Goal: Task Accomplishment & Management: Manage account settings

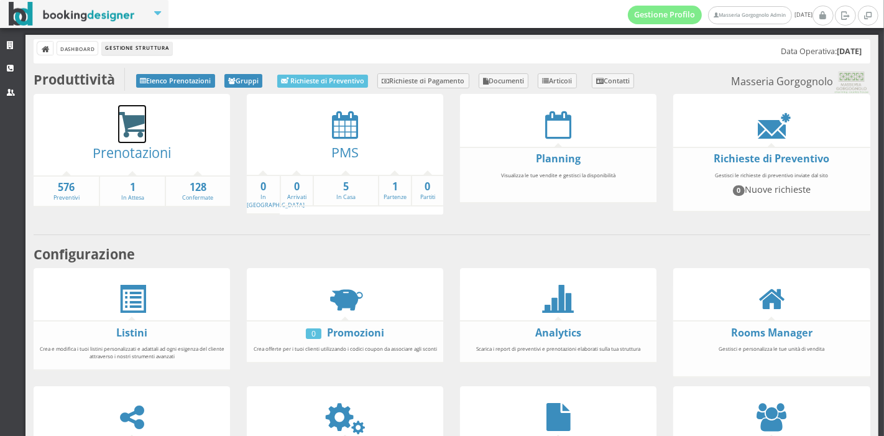
click at [139, 131] on icon at bounding box center [132, 125] width 28 height 29
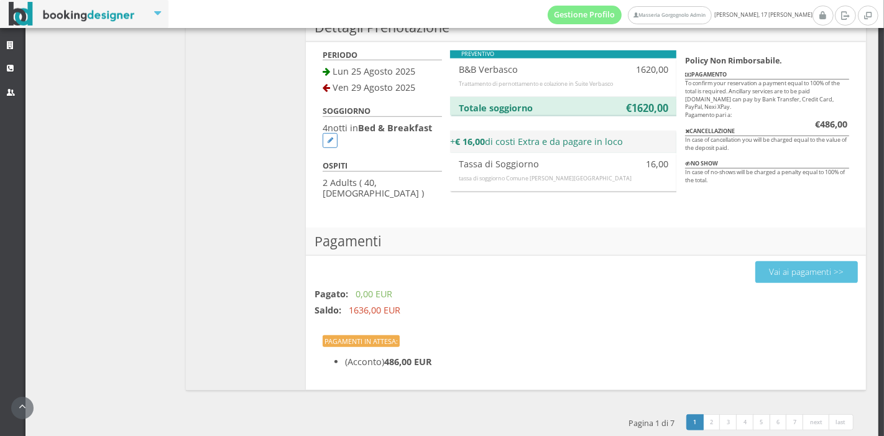
scroll to position [373, 0]
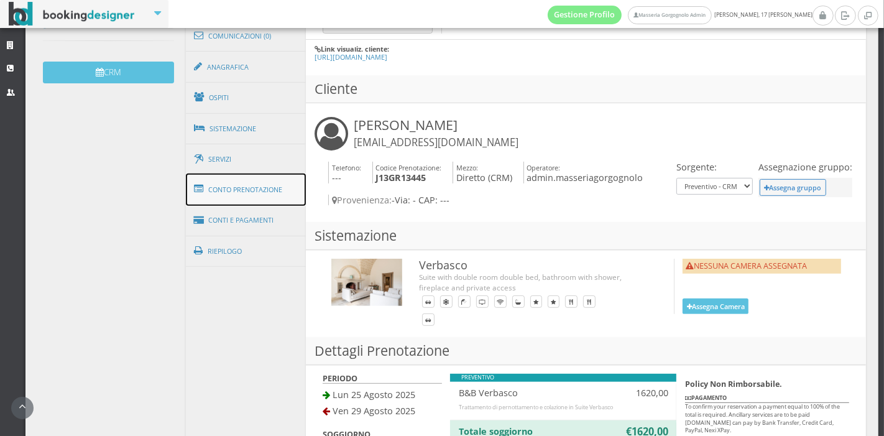
click at [254, 193] on link "Conto Prenotazione" at bounding box center [246, 189] width 121 height 32
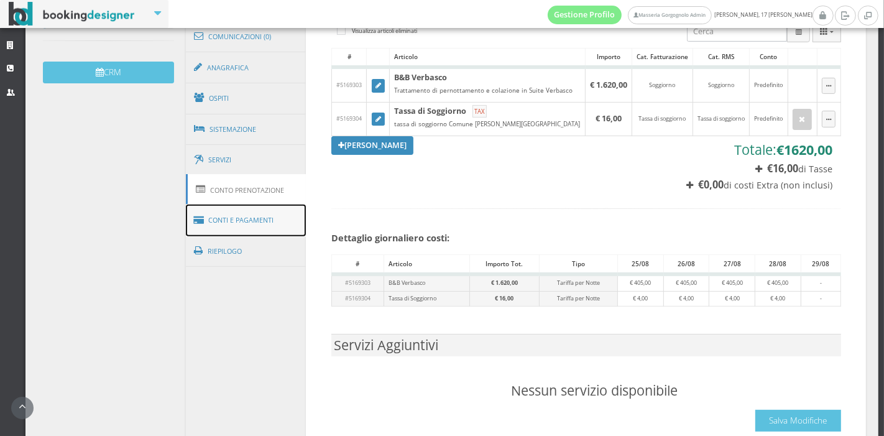
click at [255, 218] on link "Conti e Pagamenti" at bounding box center [246, 220] width 121 height 32
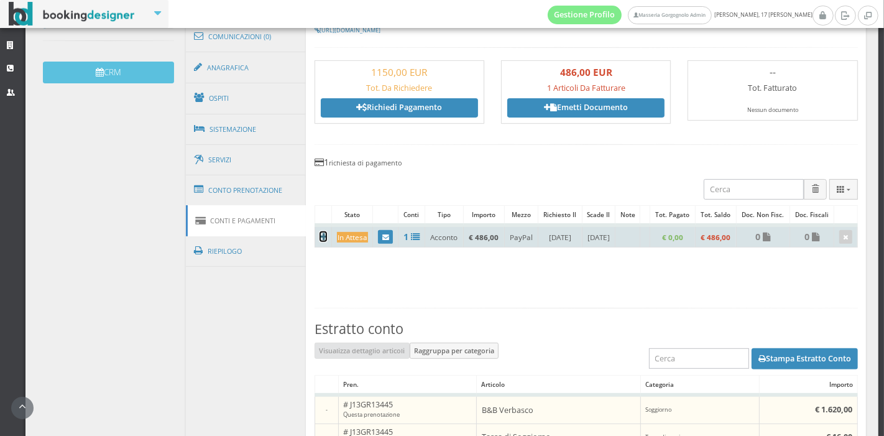
click at [321, 236] on icon at bounding box center [323, 236] width 7 height 9
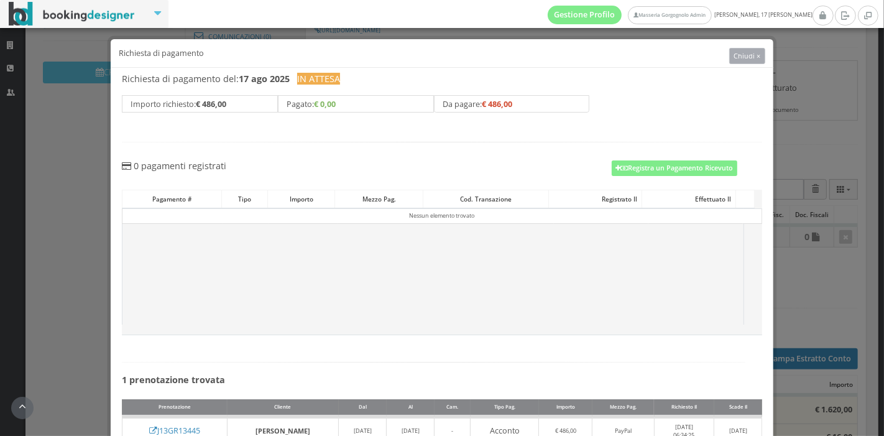
click at [733, 59] on span "Chiudi ×" at bounding box center [746, 55] width 27 height 9
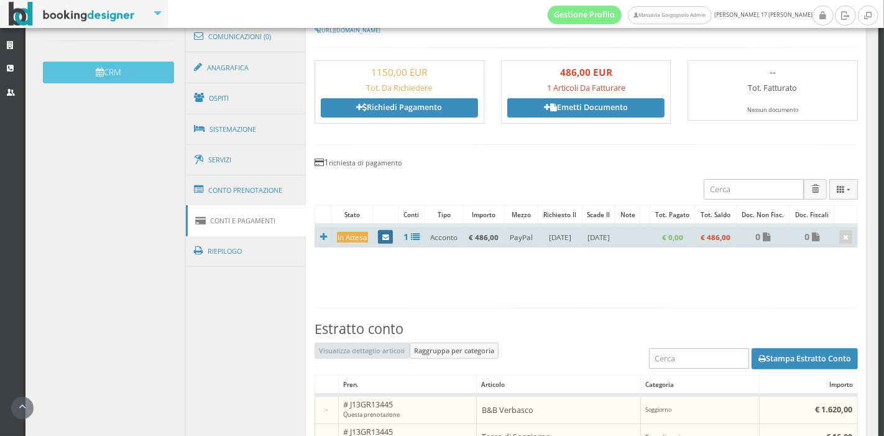
click at [385, 233] on link at bounding box center [385, 237] width 15 height 14
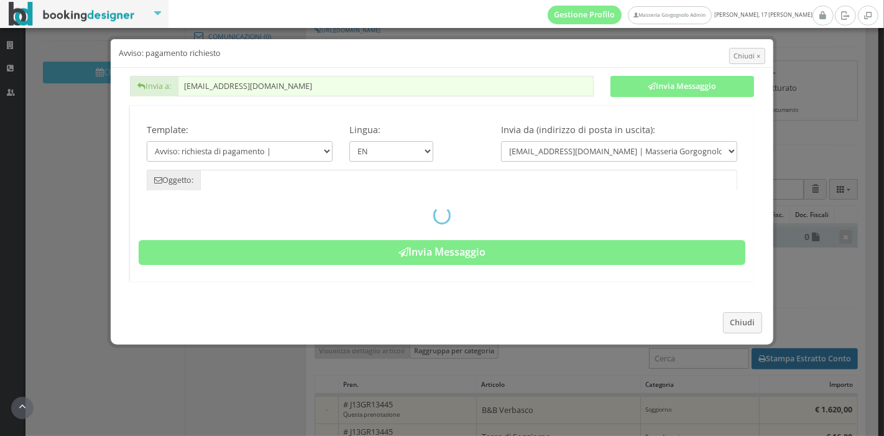
type input "Payment required - Reservation: J13GR13445 - Taita Zuiderveld"
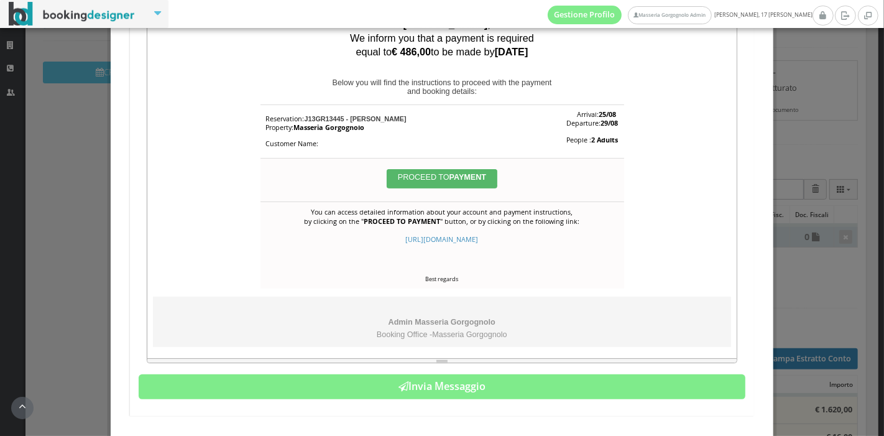
scroll to position [280, 0]
click at [419, 177] on span "PROCEED TO PAYMENT" at bounding box center [442, 177] width 88 height 9
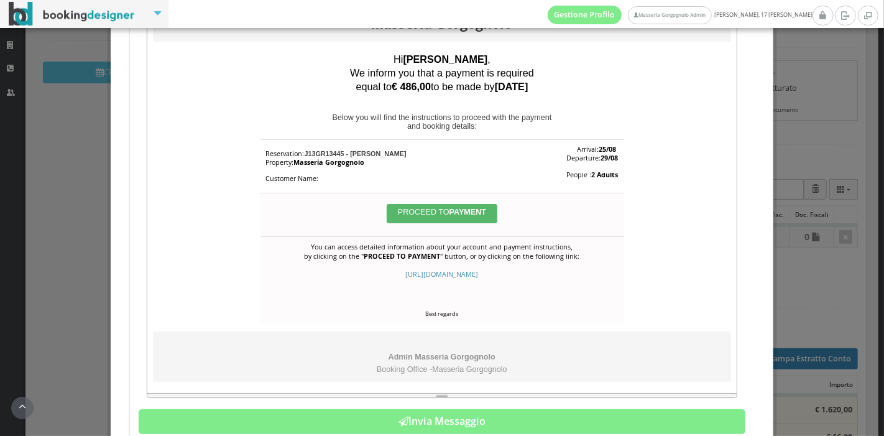
scroll to position [0, 0]
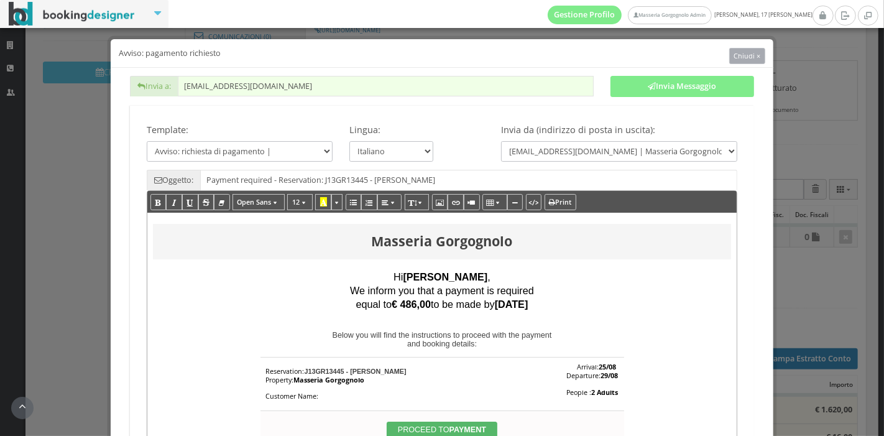
click at [733, 57] on span "Chiudi ×" at bounding box center [746, 55] width 27 height 9
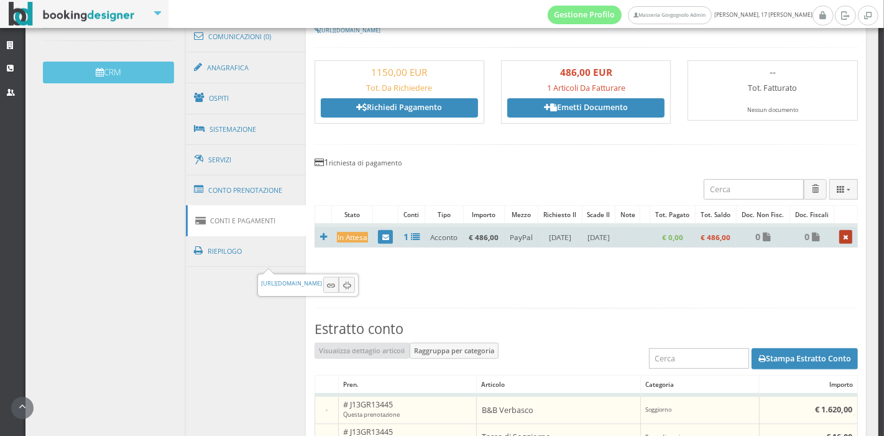
click at [843, 237] on icon at bounding box center [845, 237] width 5 height 7
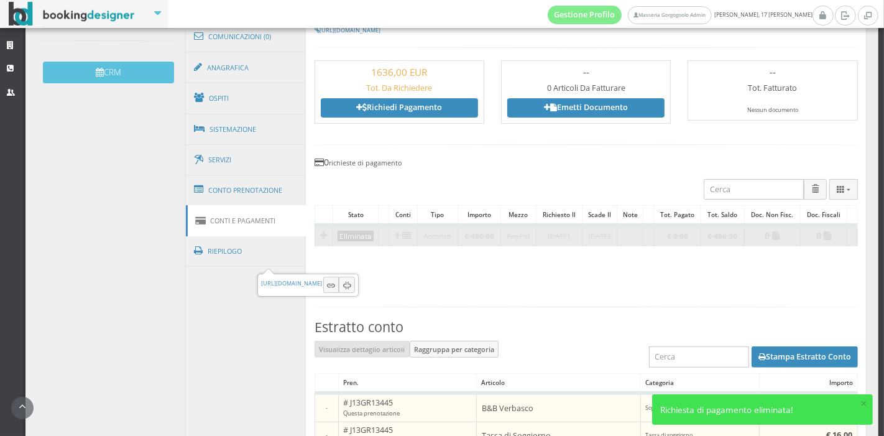
scroll to position [225, 0]
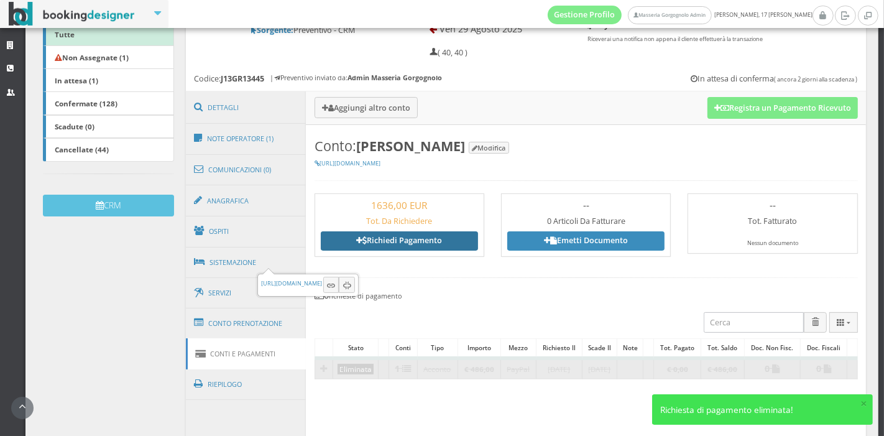
click at [434, 242] on link "Richiedi Pagamento" at bounding box center [399, 240] width 157 height 19
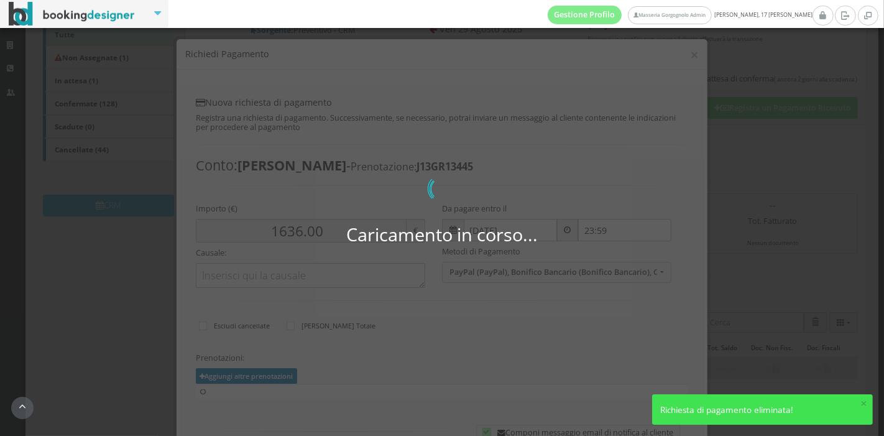
type input "486.00"
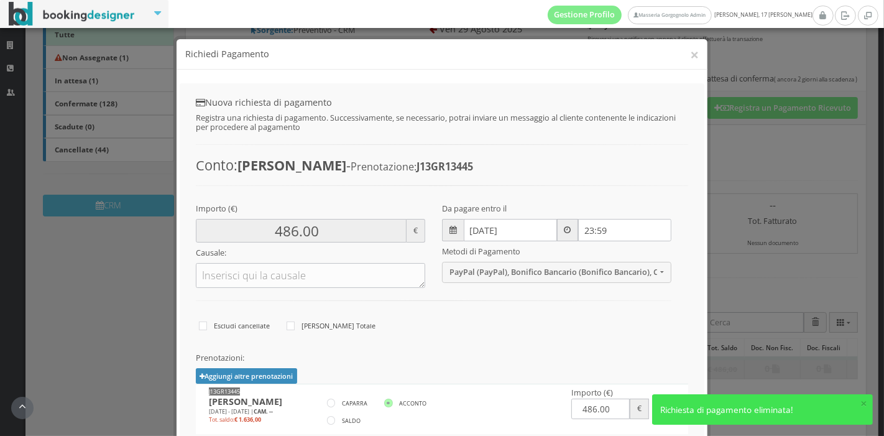
scroll to position [158, 0]
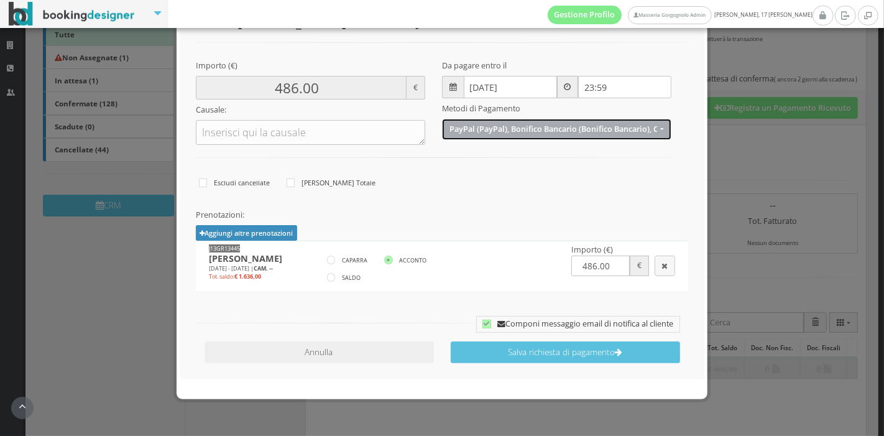
click at [503, 130] on span "PayPal (PayPal), Bonifico Bancario (Bonifico Bancario), Carta di Credito (Carta…" at bounding box center [553, 128] width 208 height 9
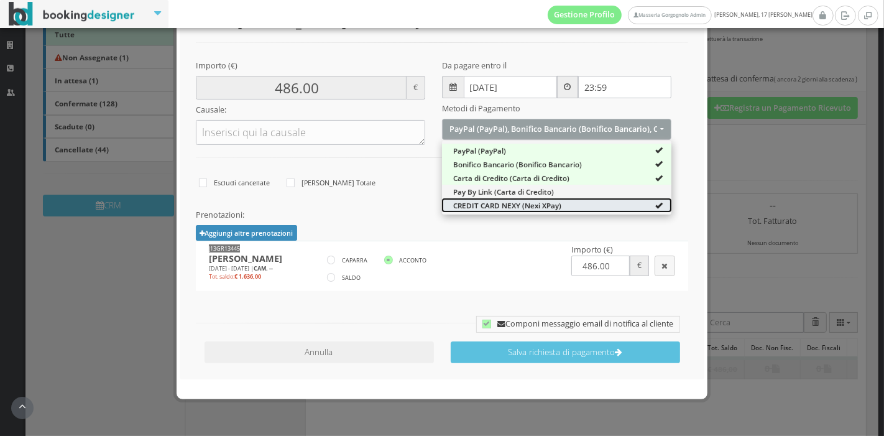
click at [488, 201] on span "CREDIT CARD NEXY (Nexi XPay)" at bounding box center [507, 205] width 108 height 11
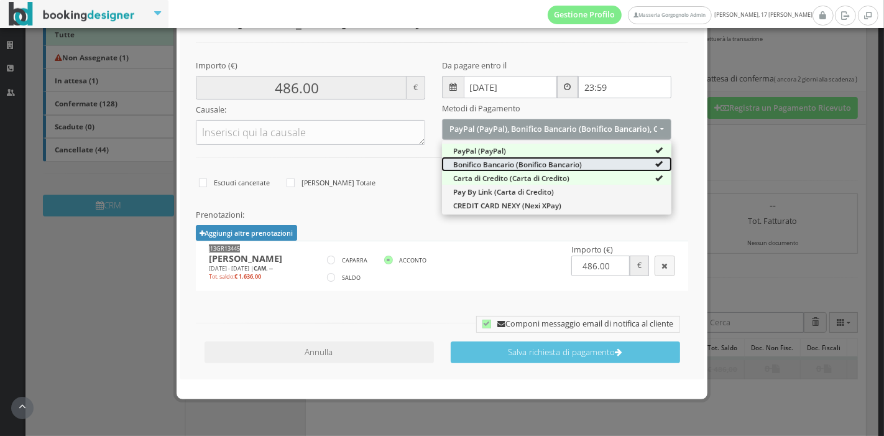
click at [496, 167] on span "Bonifico Bancario (Bonifico Bancario)" at bounding box center [517, 164] width 129 height 11
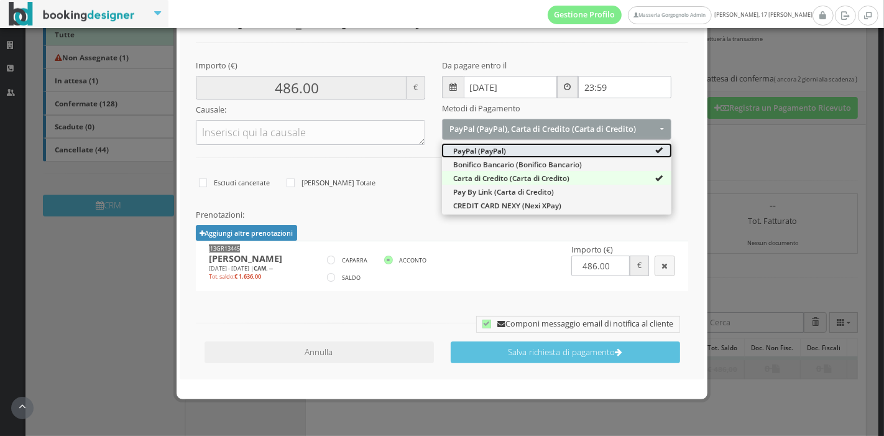
click at [496, 150] on span "PayPal (PayPal)" at bounding box center [479, 150] width 53 height 11
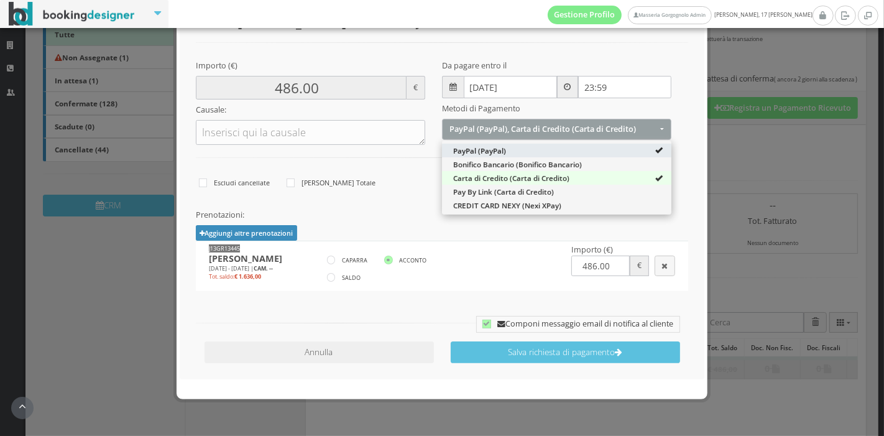
select select "2035"
click at [327, 256] on icon at bounding box center [331, 259] width 9 height 9
radio input"] "true"
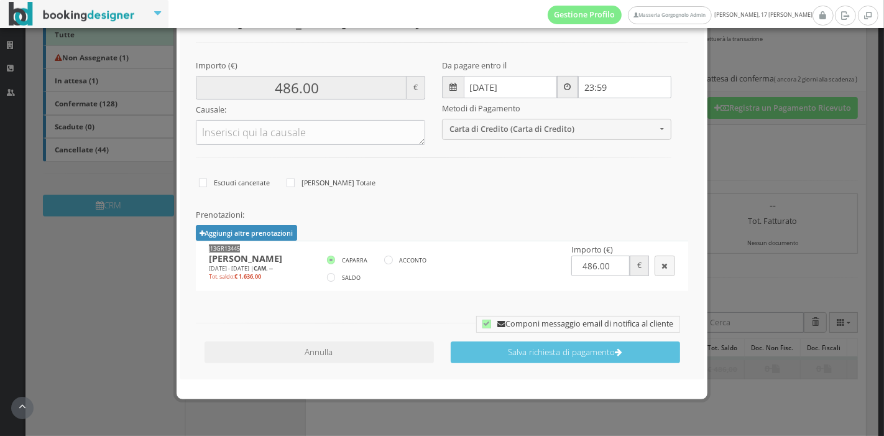
click at [482, 317] on label "Componi messaggio email di notifica al cliente" at bounding box center [577, 323] width 191 height 15
click at [482, 320] on icon at bounding box center [486, 323] width 9 height 9
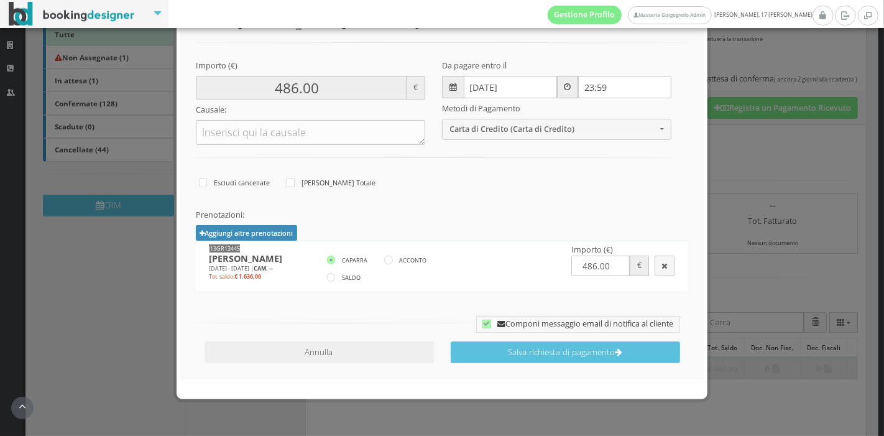
click at [482, 320] on icon at bounding box center [486, 323] width 9 height 9
checkbox input "true"
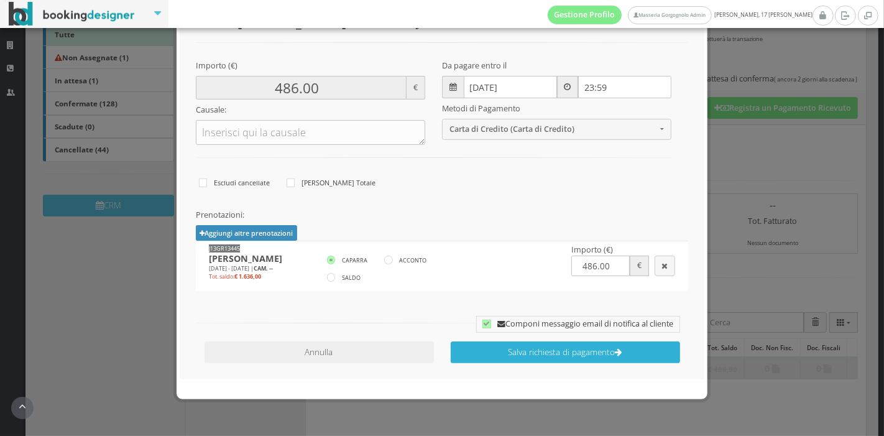
click at [490, 354] on button "Salva richiesta di pagamento" at bounding box center [564, 352] width 229 height 22
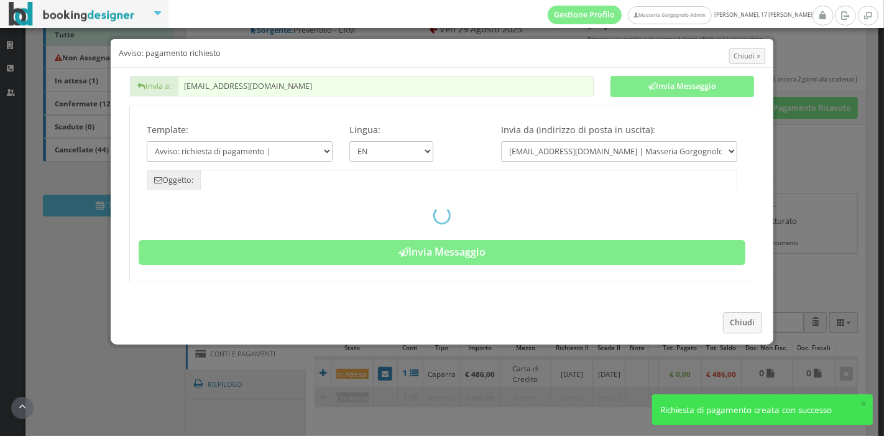
type input "Payment required - Reservation: J13GR13445 - Taita Zuiderveld"
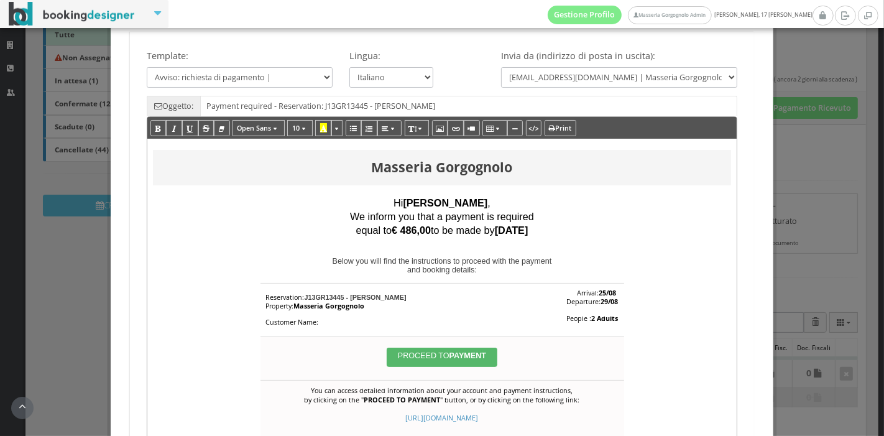
scroll to position [83, 0]
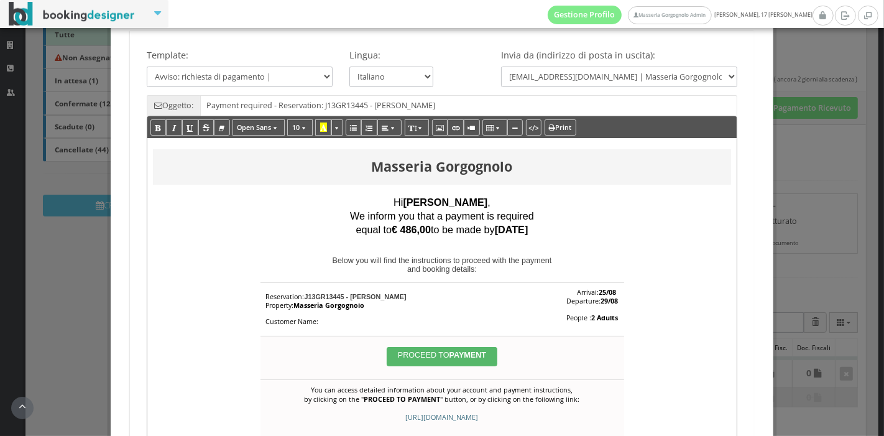
click at [406, 421] on span "https://bookingdesigner.com/srv/masseriagorgognolo/reservation-billing?code=J13…" at bounding box center [442, 416] width 73 height 9
drag, startPoint x: 398, startPoint y: 421, endPoint x: 345, endPoint y: 412, distance: 53.6
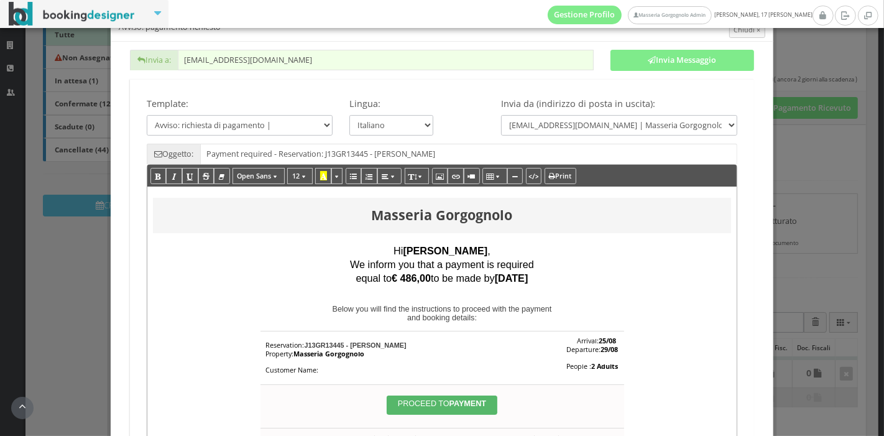
scroll to position [27, 0]
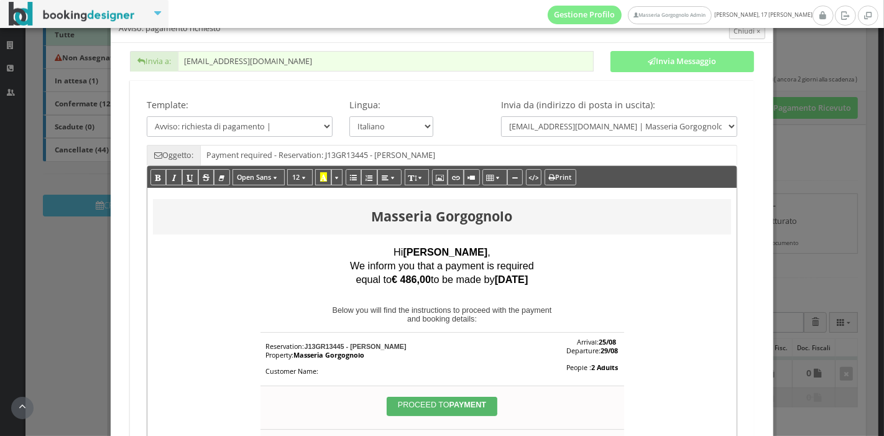
drag, startPoint x: 546, startPoint y: 276, endPoint x: 364, endPoint y: 246, distance: 184.5
click at [364, 246] on div "Hi Taita Zuiderveld , We inform you that a payment is required equal to € 486,0…" at bounding box center [442, 279] width 578 height 90
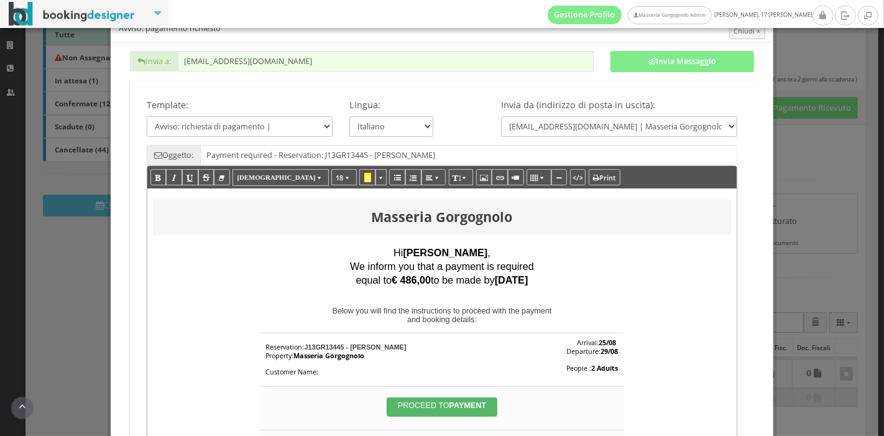
click at [408, 257] on b "Taita Zuiderveld" at bounding box center [445, 252] width 85 height 11
click at [393, 248] on span "Hi Taita Zuiderveld ," at bounding box center [441, 252] width 97 height 11
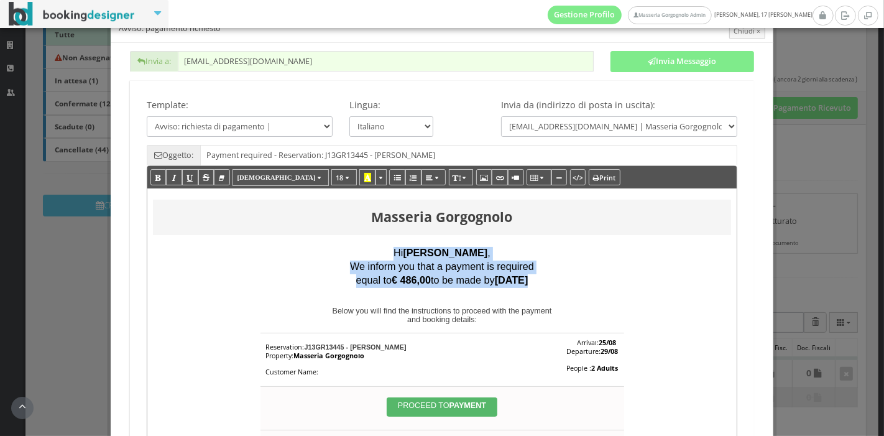
copy div "Hi Taita Zuiderveld , We inform you that a payment is required equal to € 486,0…"
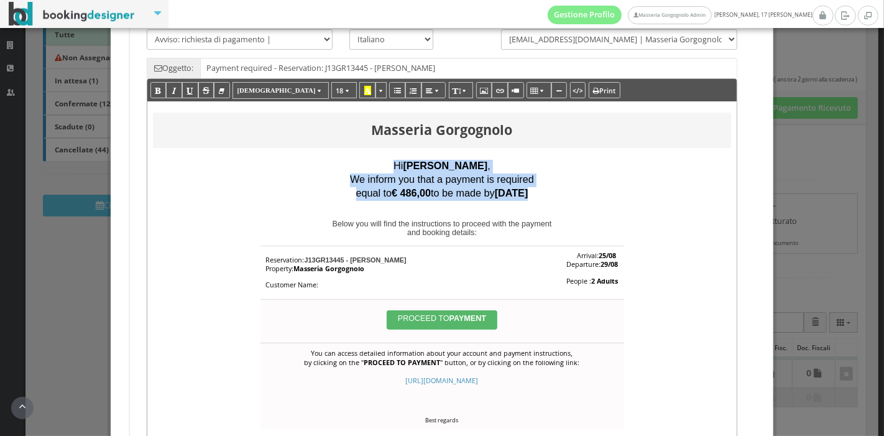
scroll to position [0, 0]
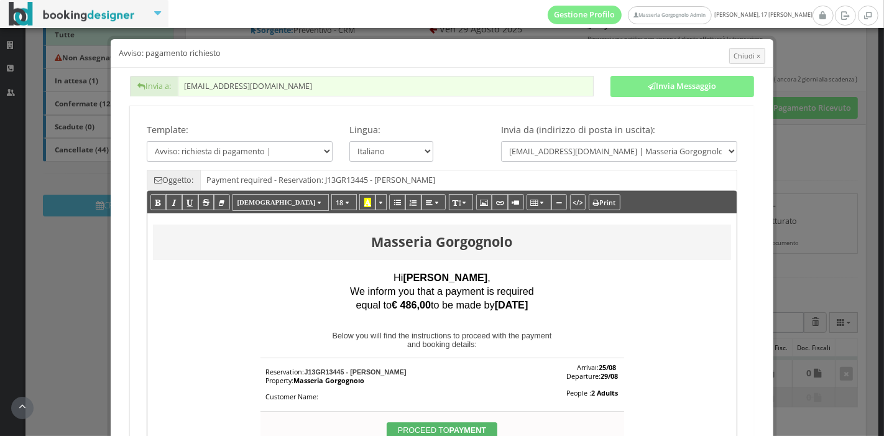
click at [640, 322] on p at bounding box center [442, 322] width 578 height 19
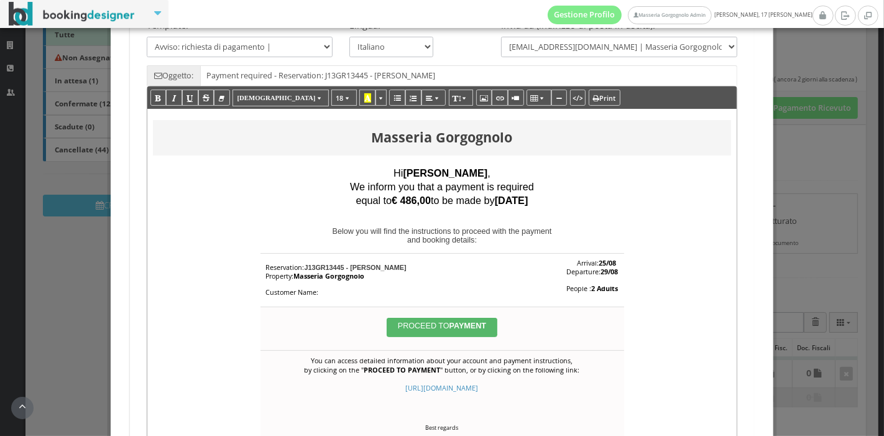
scroll to position [6, 0]
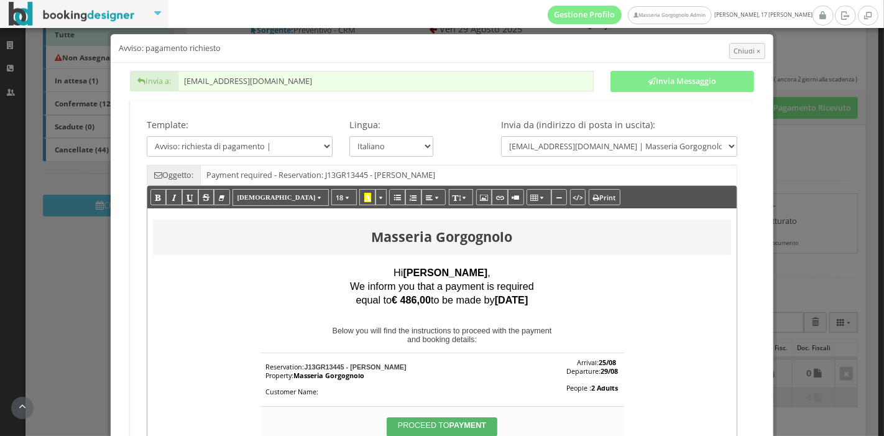
drag, startPoint x: 550, startPoint y: 295, endPoint x: 388, endPoint y: 270, distance: 164.0
click at [388, 270] on div "Hi Taita Zuiderveld , We inform you that a payment is required equal to € 486,0…" at bounding box center [442, 300] width 578 height 90
copy div "Hi Taita Zuiderveld , We inform you that a payment is required equal to € 486,0…"
drag, startPoint x: 543, startPoint y: 291, endPoint x: 382, endPoint y: 272, distance: 162.7
click at [382, 272] on div "Hi Taita Zuiderveld , We inform you that a payment is required equal to € 486,0…" at bounding box center [442, 300] width 578 height 90
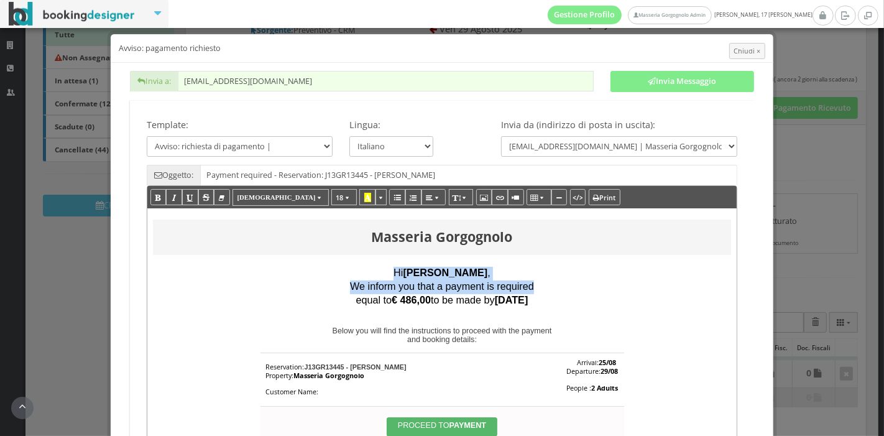
drag, startPoint x: 546, startPoint y: 300, endPoint x: 386, endPoint y: 273, distance: 161.3
click at [386, 273] on div "Hi Taita Zuiderveld , We inform you that a payment is required equal to € 486,0…" at bounding box center [442, 300] width 578 height 90
paste div
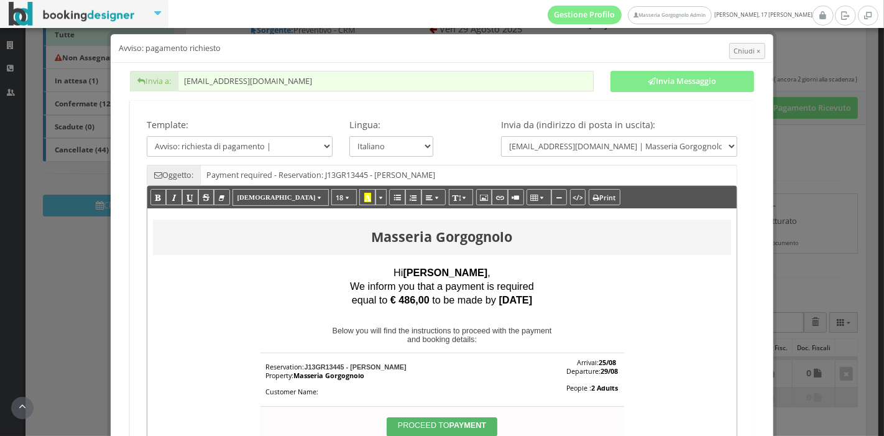
drag, startPoint x: 545, startPoint y: 292, endPoint x: 376, endPoint y: 262, distance: 171.7
click at [376, 262] on div "Hi Taita Zuiderveld , We inform you that a payment is required equal to € 486,0…" at bounding box center [442, 300] width 578 height 90
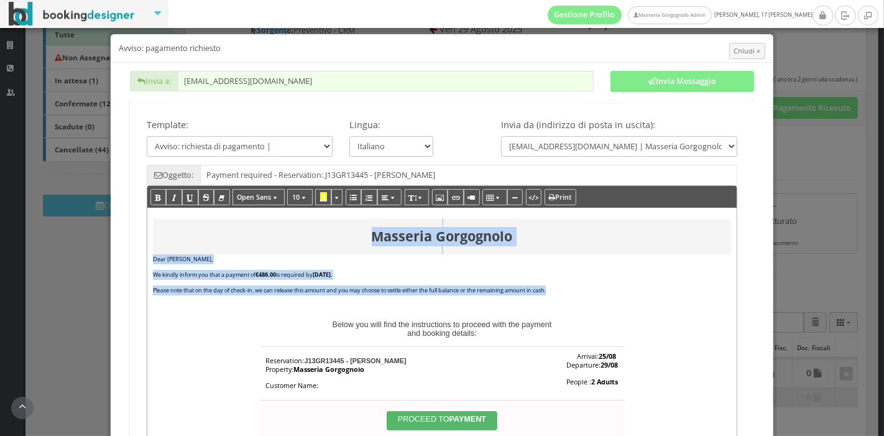
drag, startPoint x: 550, startPoint y: 286, endPoint x: 137, endPoint y: 256, distance: 414.3
click at [139, 256] on div "Masseria Gorgognolo Hi Taita Zuiderveld , We inform you that a payment is requi…" at bounding box center [442, 400] width 607 height 431
click at [364, 272] on p "We kindly inform you that a payment of €486.00 is required by 18/08/2025 ." at bounding box center [442, 275] width 578 height 10
drag, startPoint x: 547, startPoint y: 293, endPoint x: 162, endPoint y: 254, distance: 387.2
click at [162, 254] on div "Dear Taita Zuiderveld, We kindly inform you that a payment of €486.00 is requir…" at bounding box center [442, 296] width 578 height 85
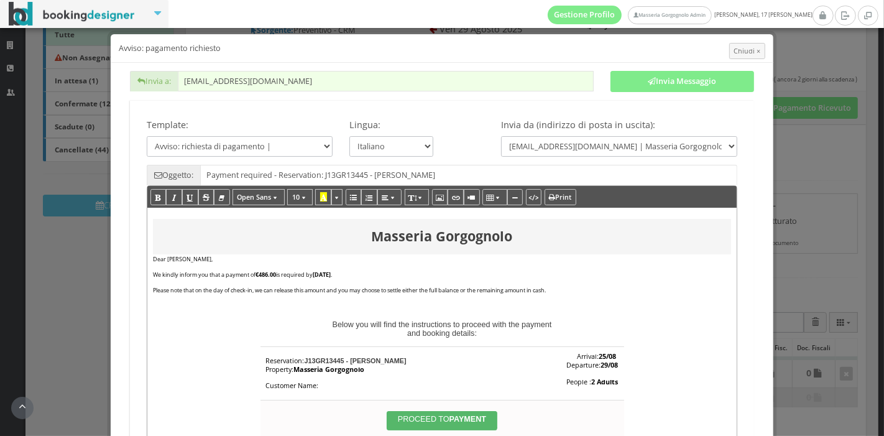
click at [153, 257] on p "Dear Taita Zuiderveld," at bounding box center [442, 259] width 578 height 10
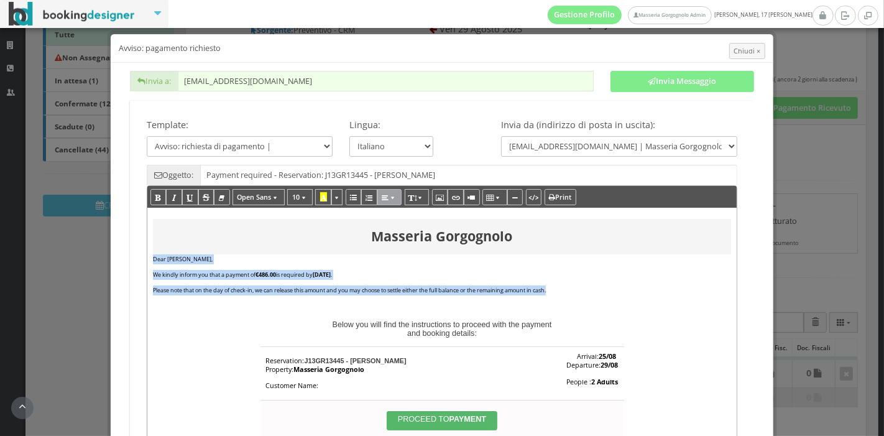
click at [382, 193] on icon "button" at bounding box center [385, 196] width 7 height 9
click at [400, 213] on icon "button" at bounding box center [403, 217] width 7 height 9
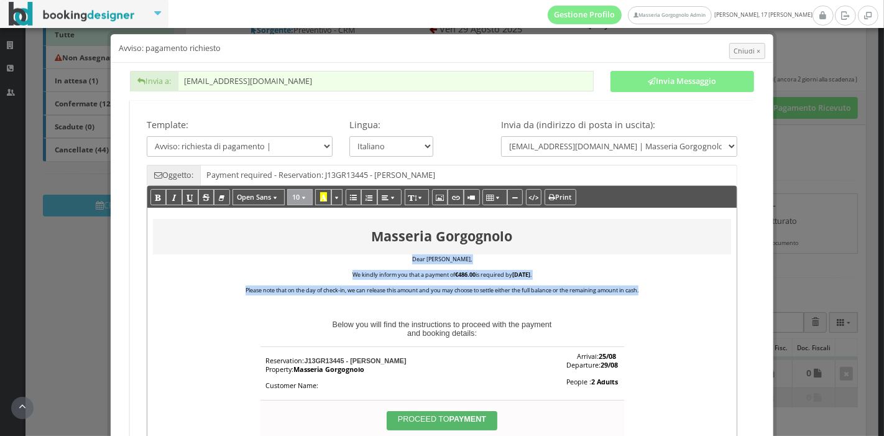
click at [305, 191] on button "10" at bounding box center [299, 197] width 25 height 16
click at [319, 278] on link "14" at bounding box center [312, 285] width 50 height 14
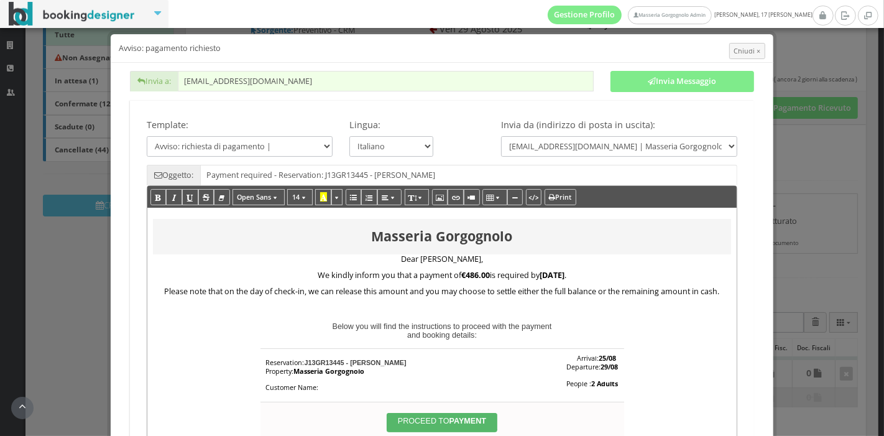
click at [406, 254] on span "Dear Taita Zuiderveld," at bounding box center [442, 259] width 82 height 11
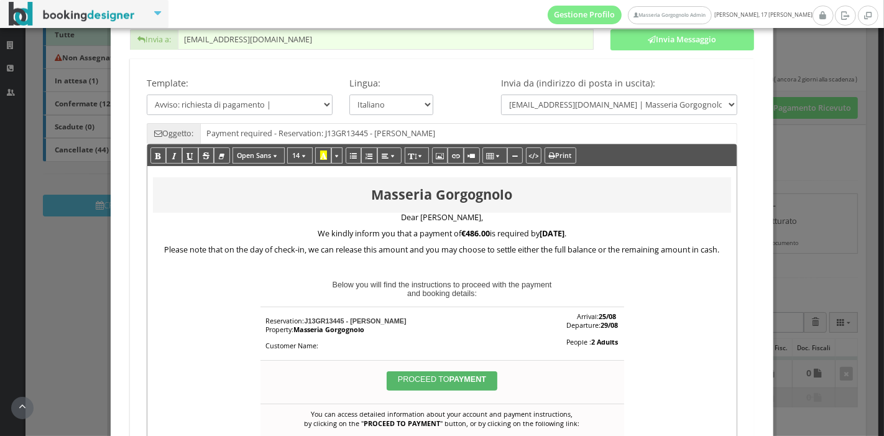
scroll to position [0, 0]
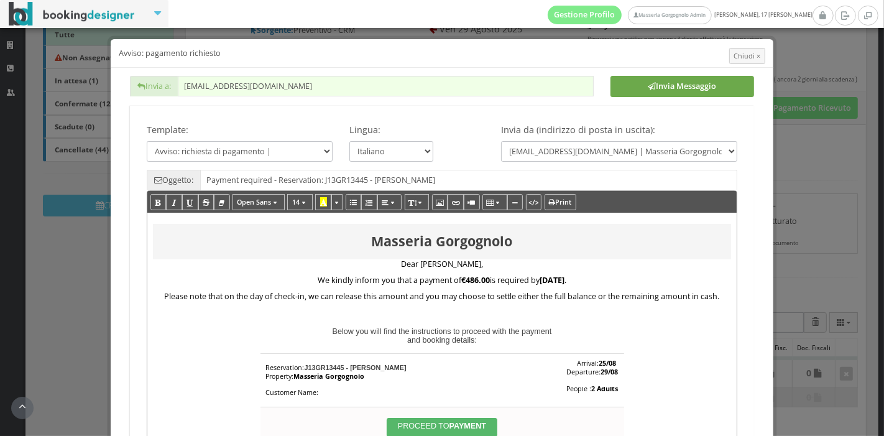
click at [671, 78] on button "Invia Messaggio" at bounding box center [682, 86] width 144 height 21
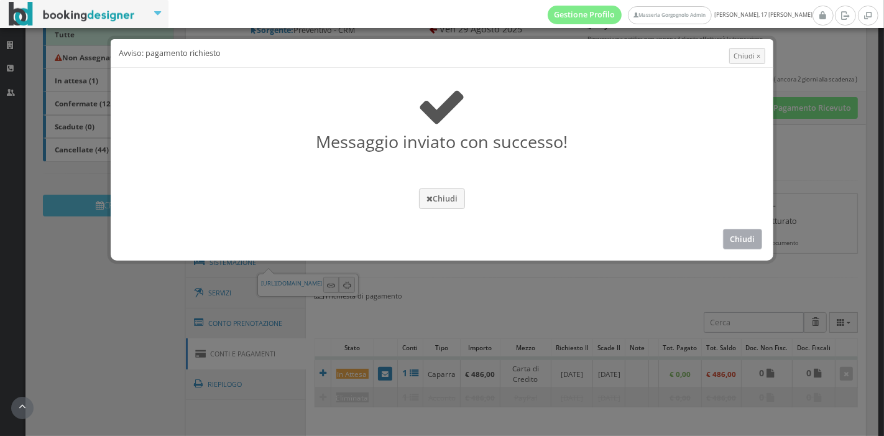
click at [737, 240] on button "Chiudi" at bounding box center [743, 239] width 40 height 21
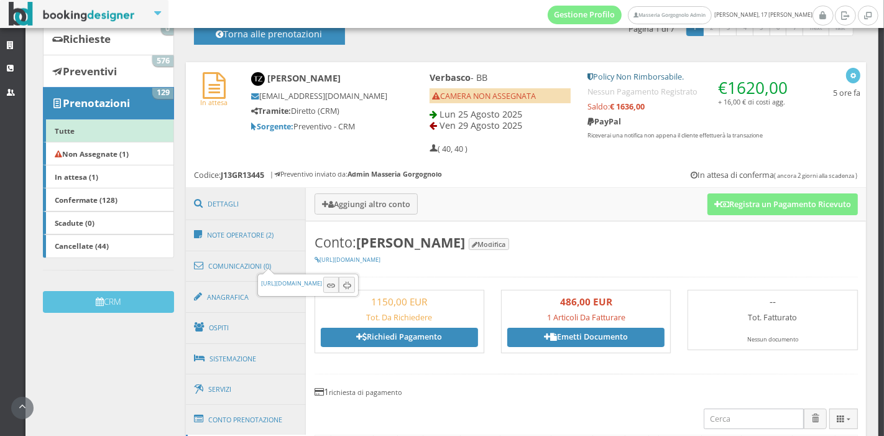
scroll to position [104, 0]
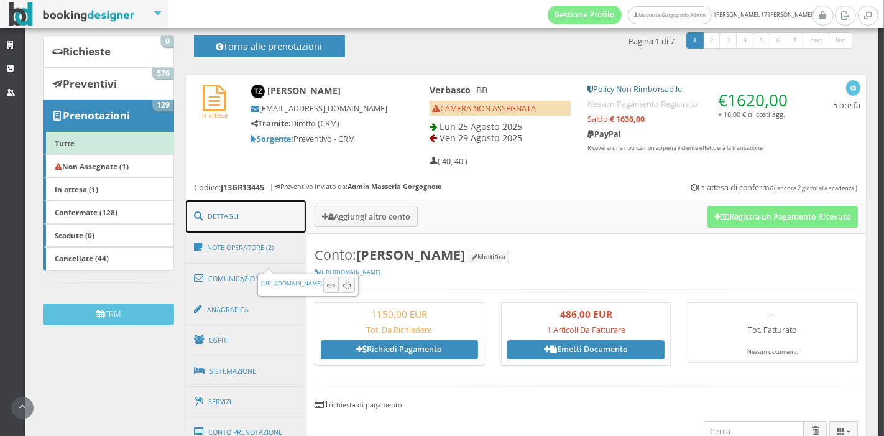
click at [246, 207] on link "Dettagli" at bounding box center [246, 216] width 121 height 32
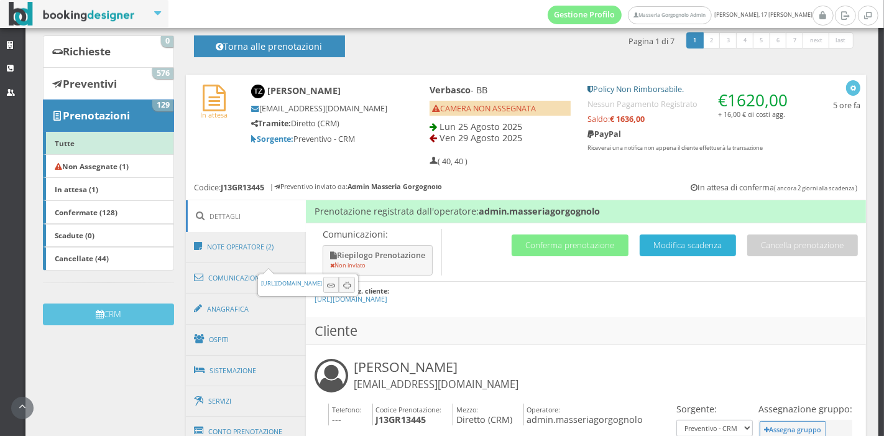
click at [679, 242] on button "Modifica scadenza" at bounding box center [687, 245] width 96 height 22
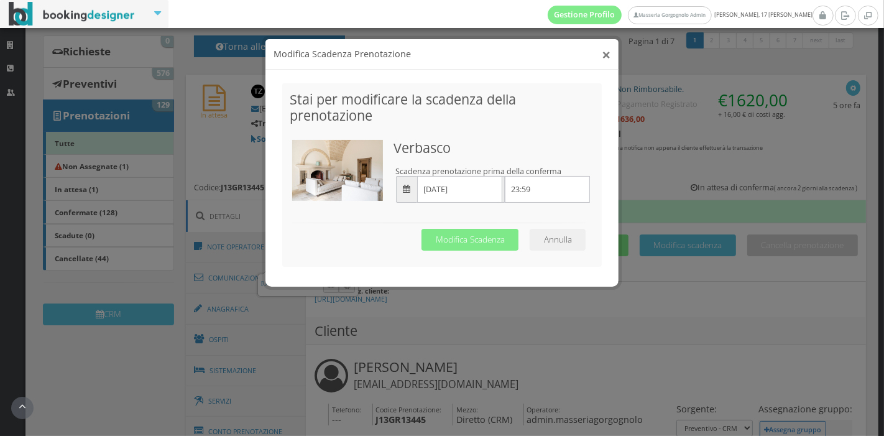
click at [605, 57] on button "×" at bounding box center [605, 55] width 9 height 16
